Goal: Information Seeking & Learning: Learn about a topic

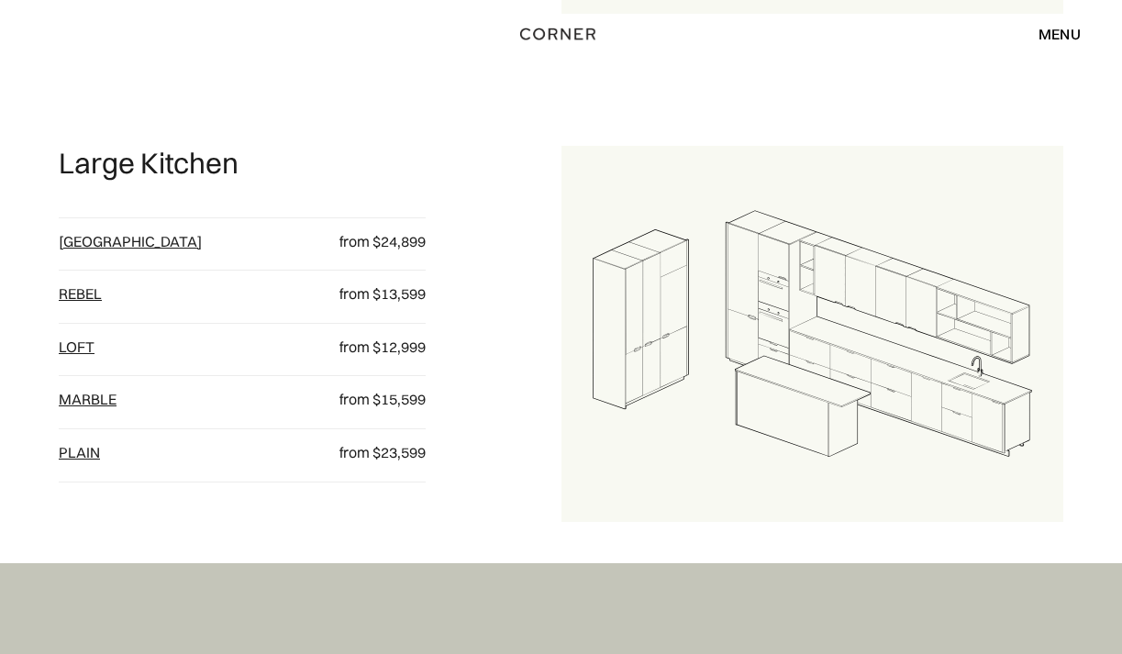
scroll to position [1937, 0]
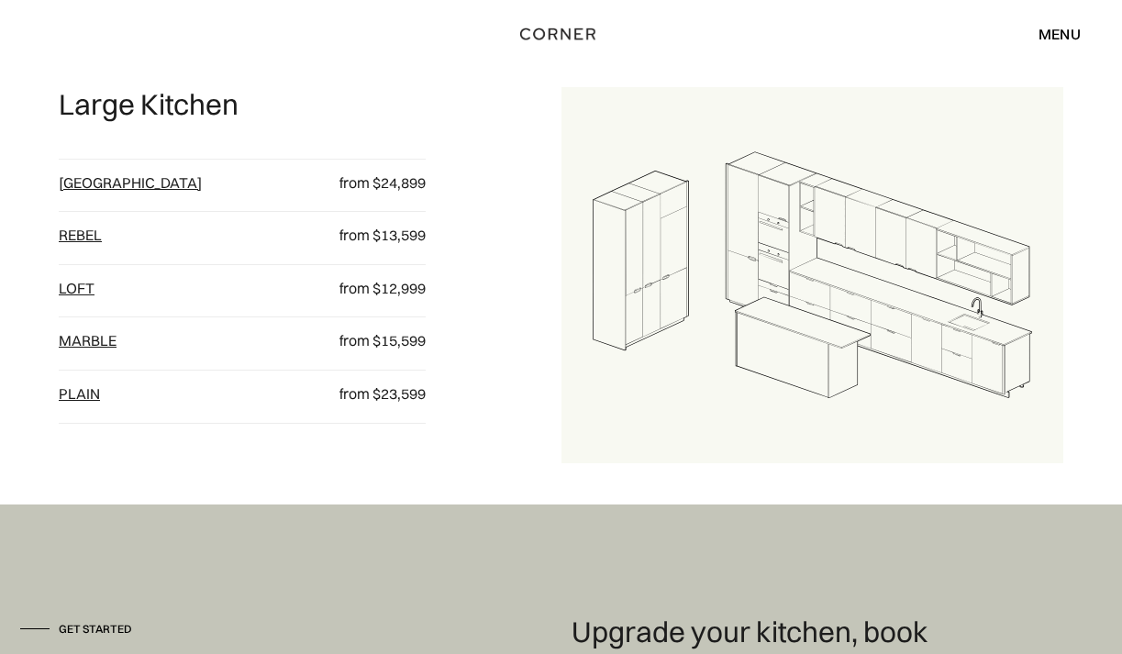
click at [83, 192] on link "Berlin" at bounding box center [130, 182] width 143 height 18
click at [91, 244] on link "Rebel" at bounding box center [80, 235] width 43 height 18
click at [79, 297] on link "loft" at bounding box center [77, 288] width 36 height 18
click at [73, 350] on link "Marble" at bounding box center [88, 340] width 58 height 18
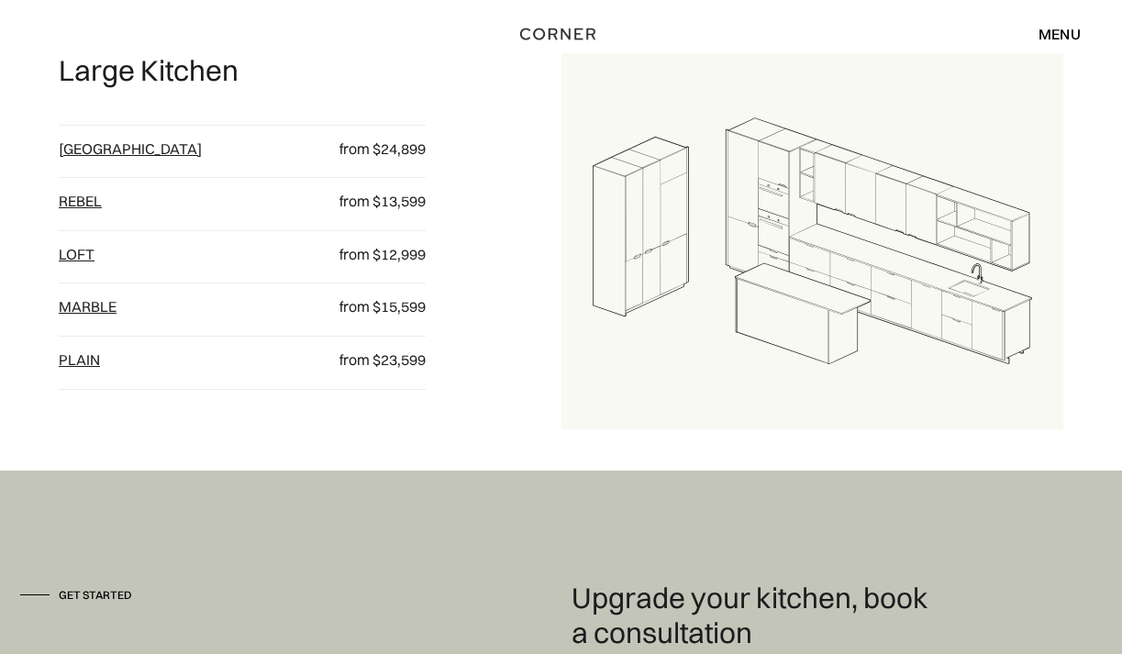
click at [80, 369] on link "plain" at bounding box center [79, 359] width 41 height 18
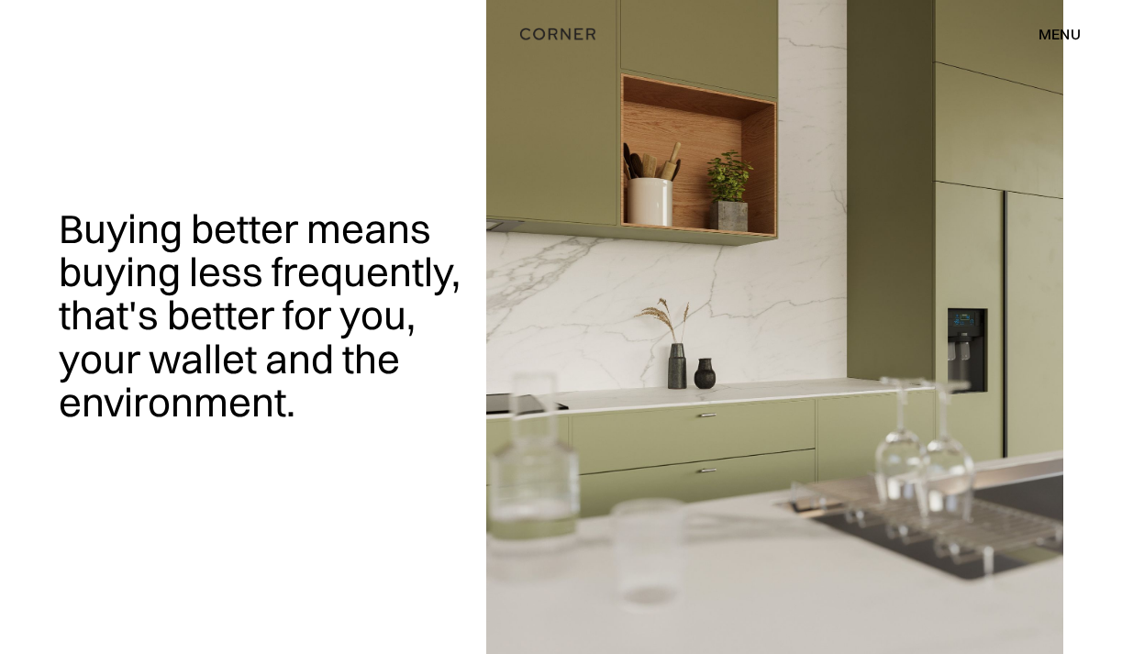
scroll to position [0, 0]
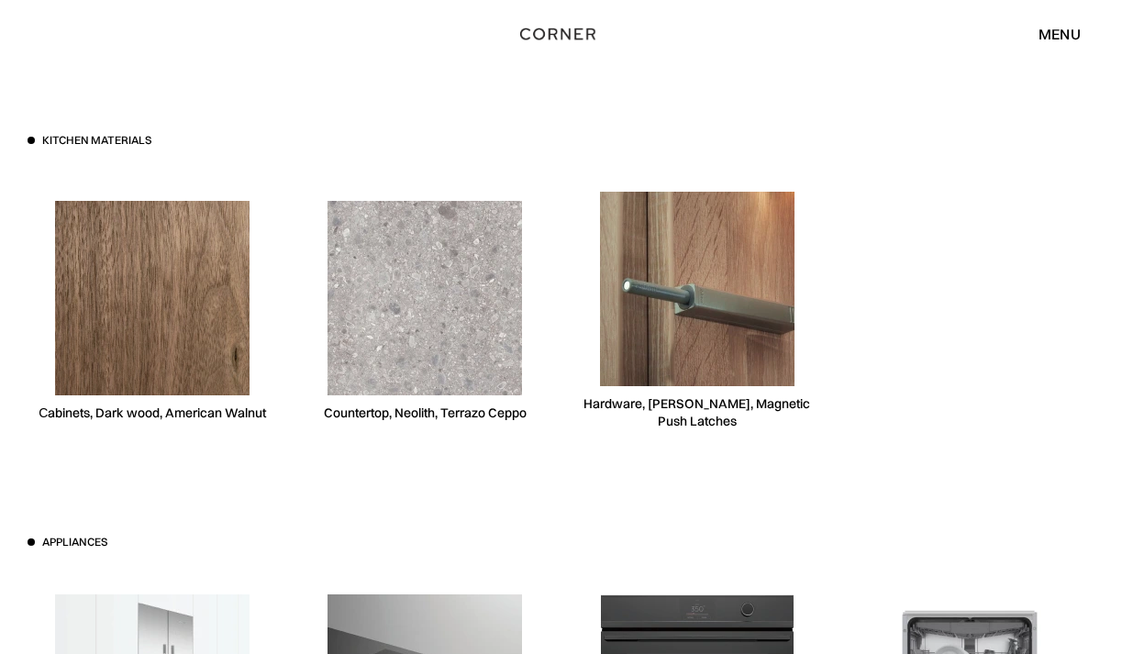
scroll to position [4993, 0]
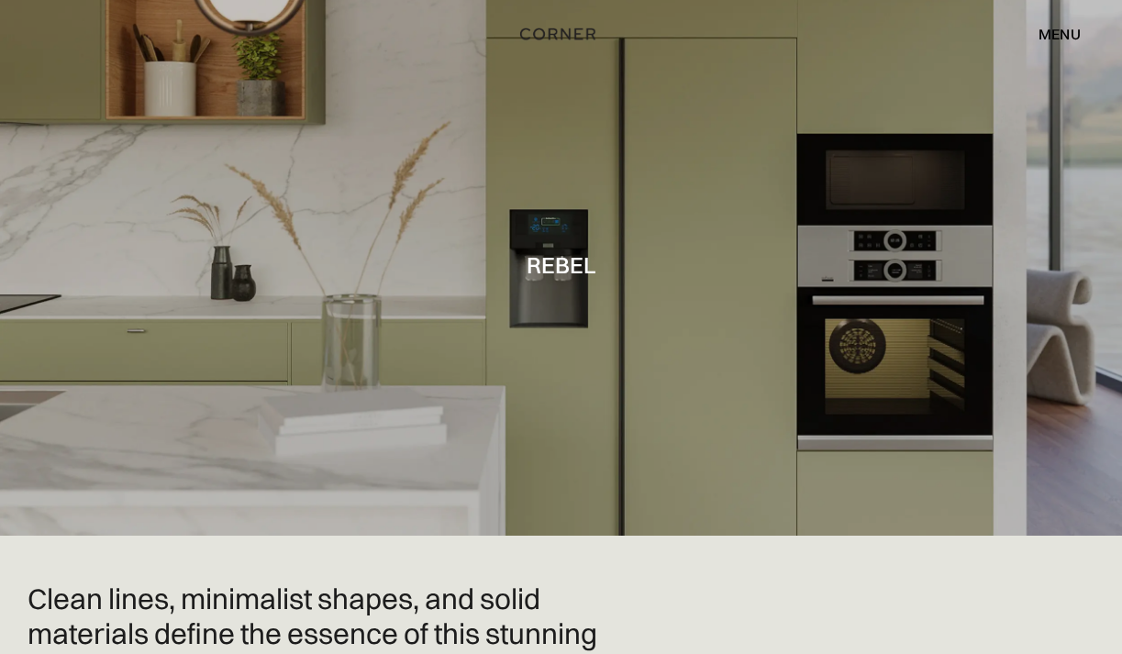
scroll to position [36, 0]
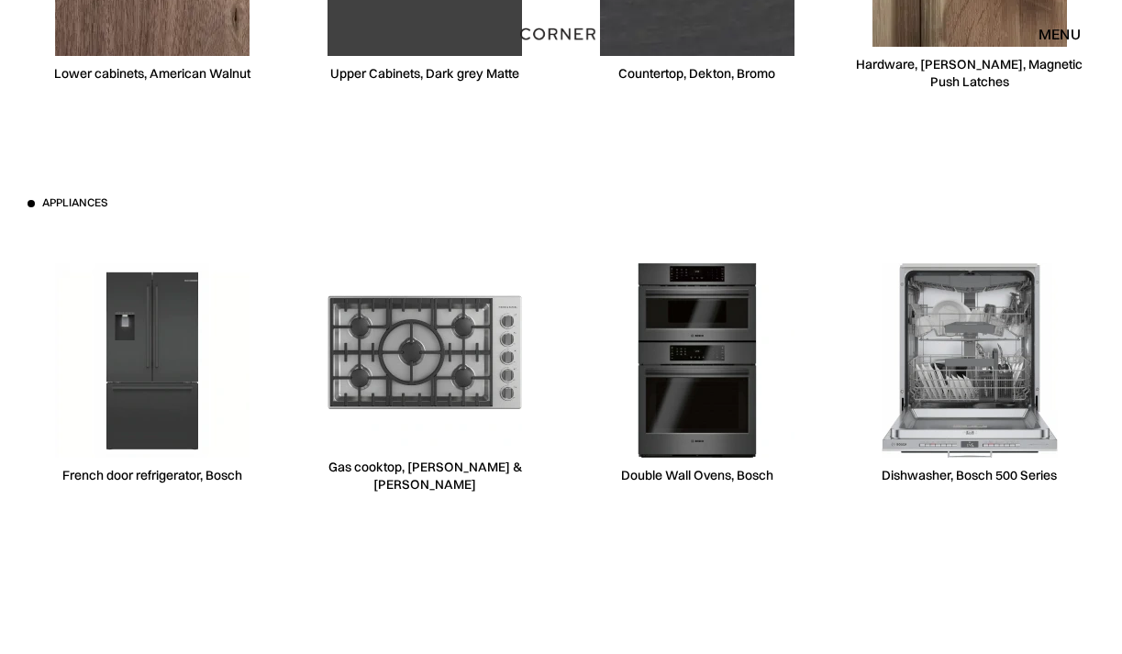
scroll to position [6827, 0]
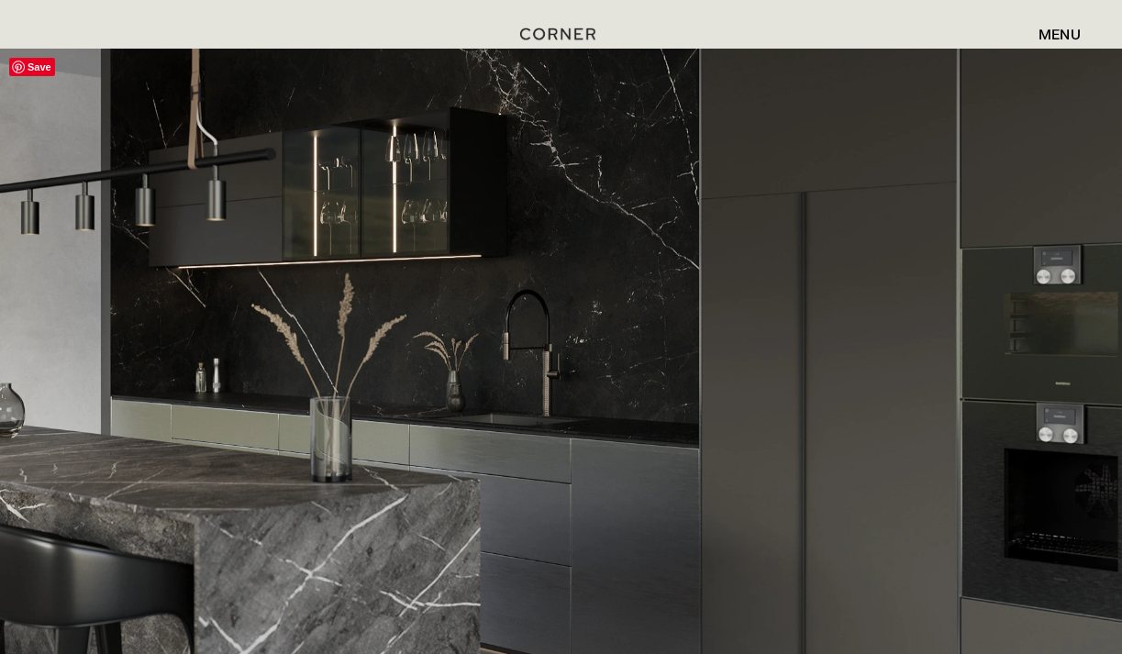
scroll to position [3394, 0]
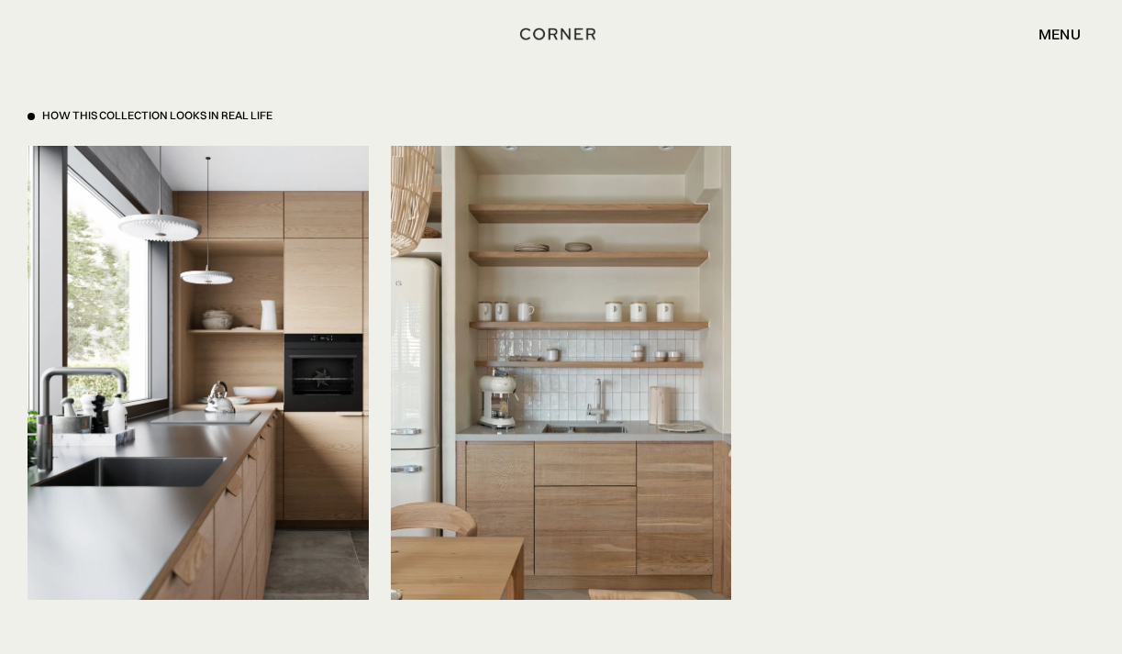
scroll to position [4135, 0]
